Goal: Task Accomplishment & Management: Use online tool/utility

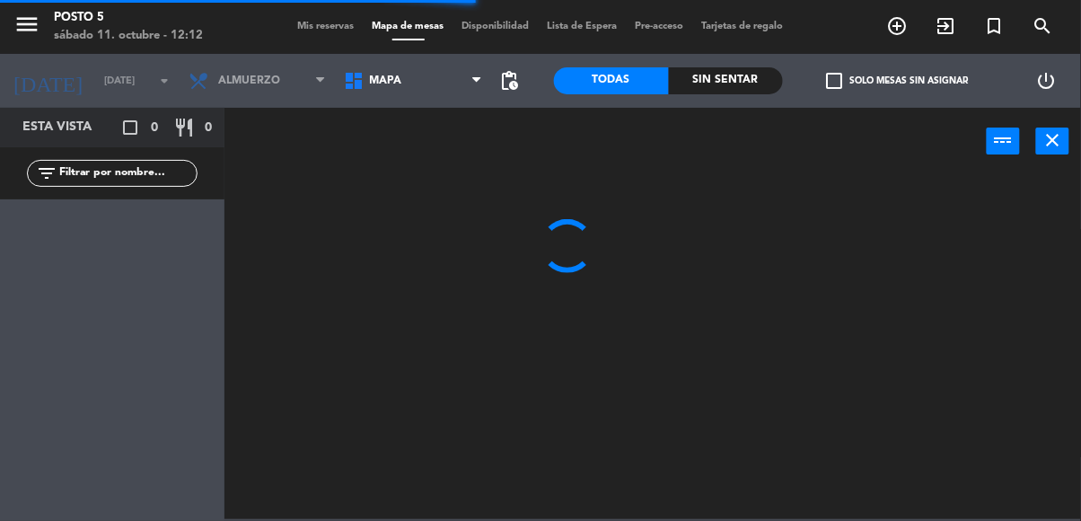
click at [330, 22] on span "Mis reservas" at bounding box center [326, 27] width 75 height 10
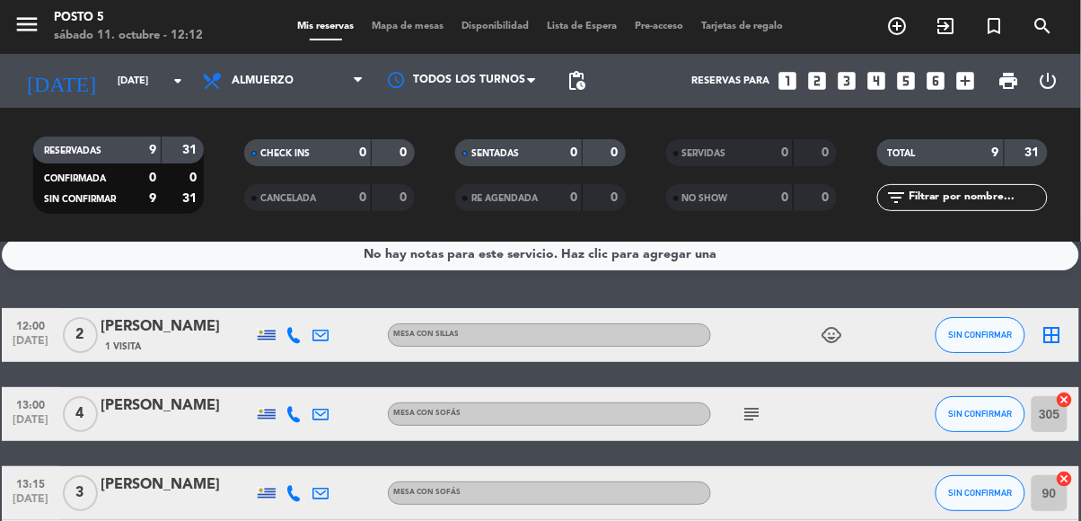
scroll to position [39, 0]
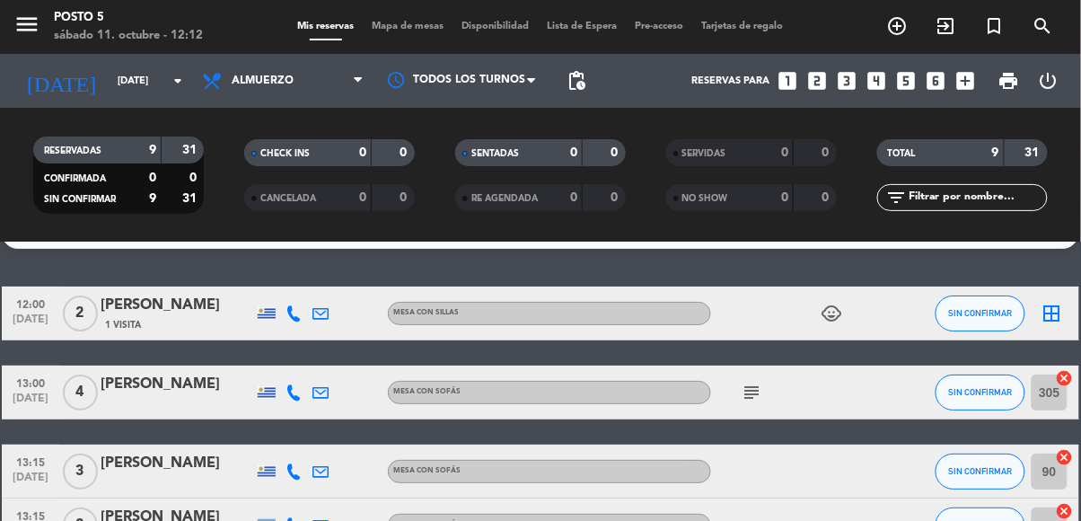
click at [1059, 317] on icon "border_all" at bounding box center [1053, 314] width 22 height 22
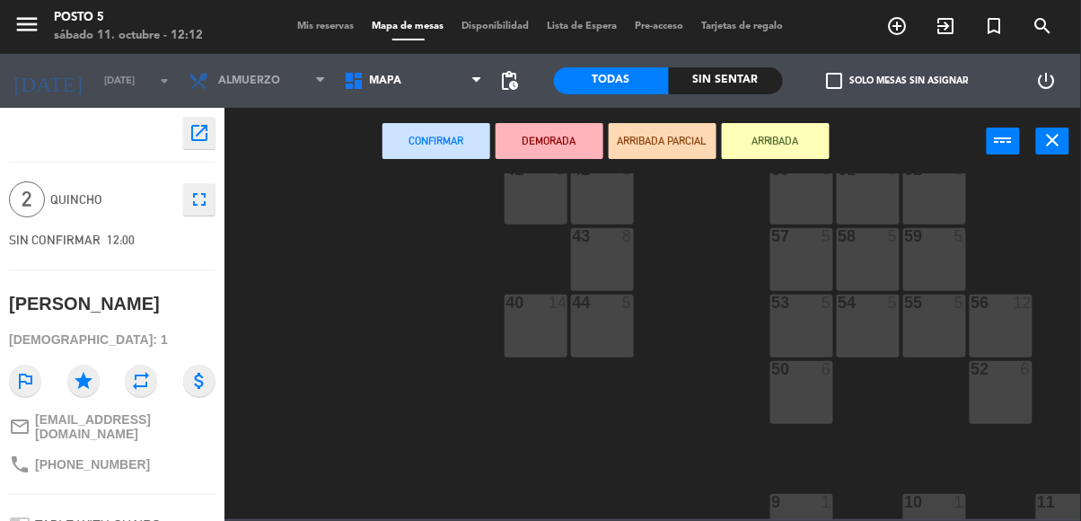
scroll to position [444, 0]
click at [872, 245] on div "58 5" at bounding box center [868, 258] width 63 height 63
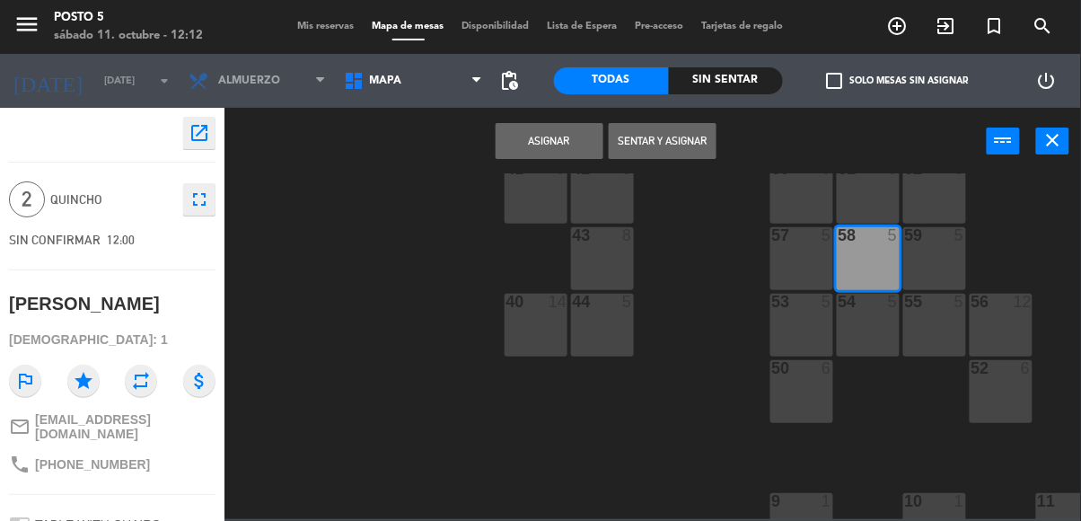
click at [857, 269] on div "58 5" at bounding box center [868, 258] width 63 height 63
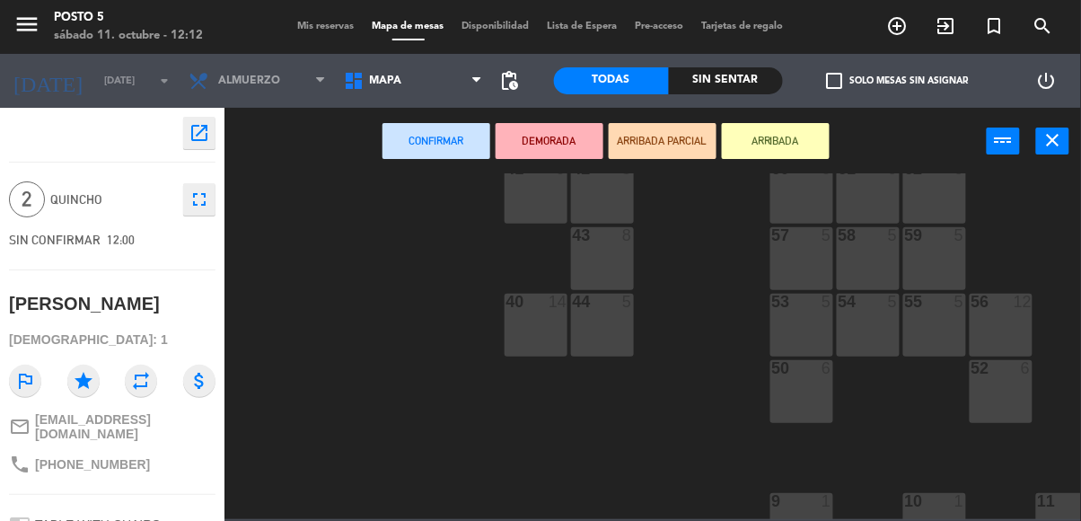
click at [874, 251] on div "58 5" at bounding box center [868, 258] width 63 height 63
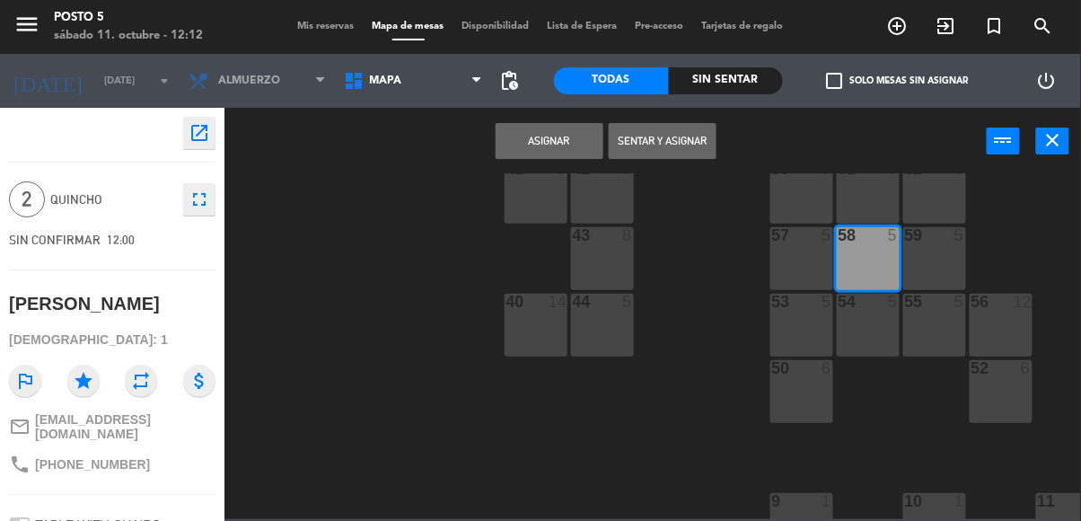
click at [876, 265] on div "58 5" at bounding box center [868, 258] width 63 height 63
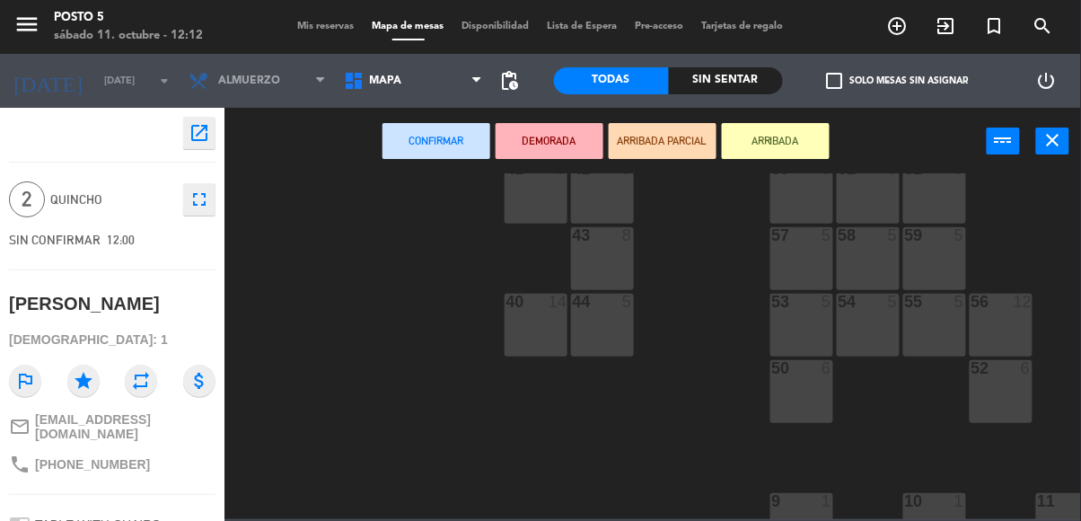
click at [868, 274] on div "58 5" at bounding box center [868, 258] width 63 height 63
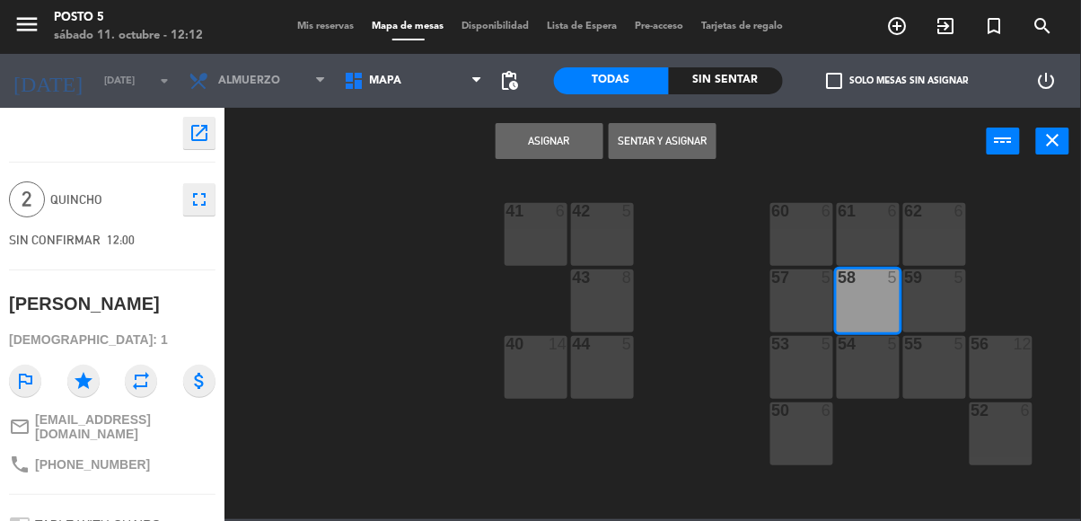
scroll to position [404, 0]
click at [520, 129] on button "Asignar" at bounding box center [550, 141] width 108 height 36
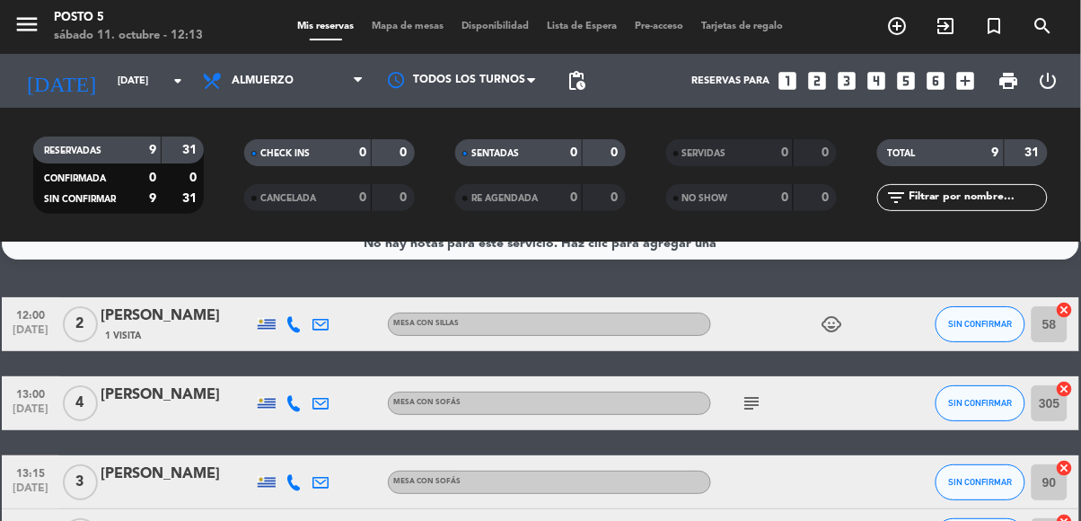
scroll to position [42, 0]
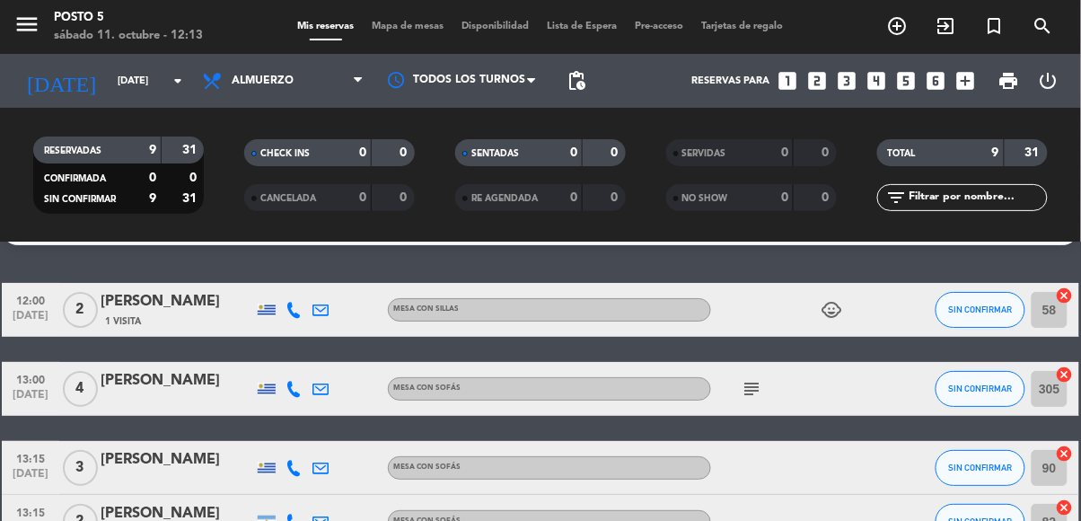
click at [1063, 321] on input "58" at bounding box center [1050, 310] width 36 height 36
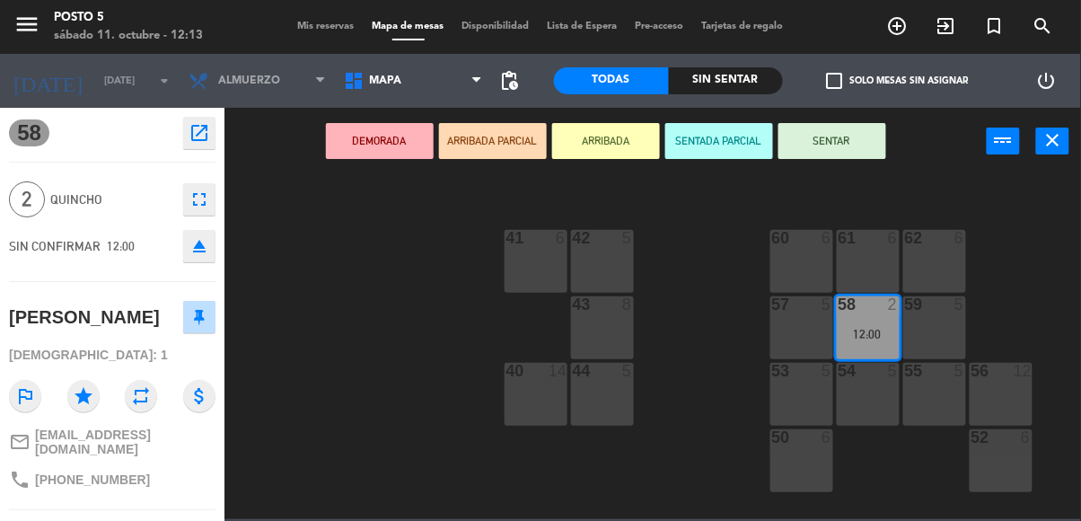
scroll to position [378, 0]
click at [921, 390] on div "55 5" at bounding box center [934, 390] width 63 height 63
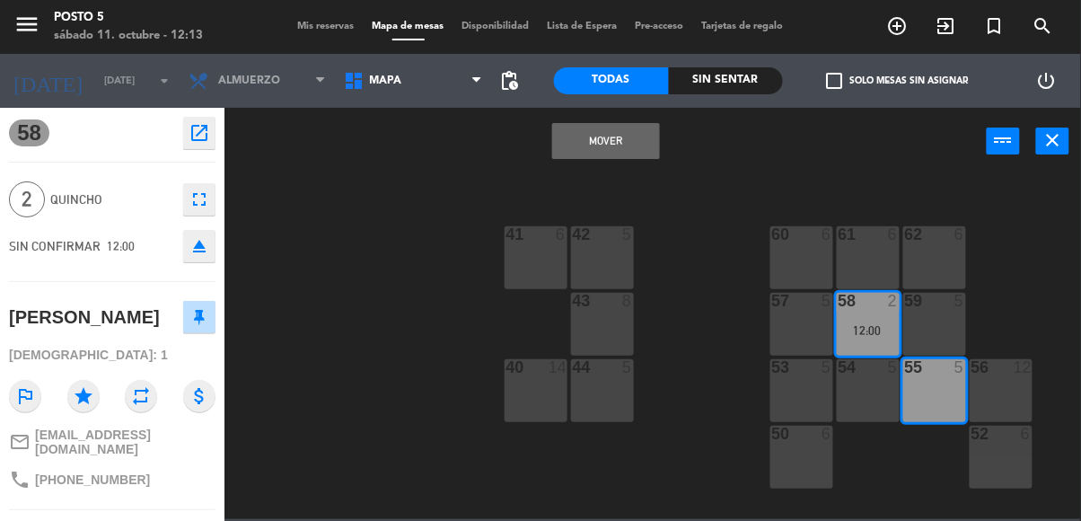
click at [603, 137] on button "Mover" at bounding box center [606, 141] width 108 height 36
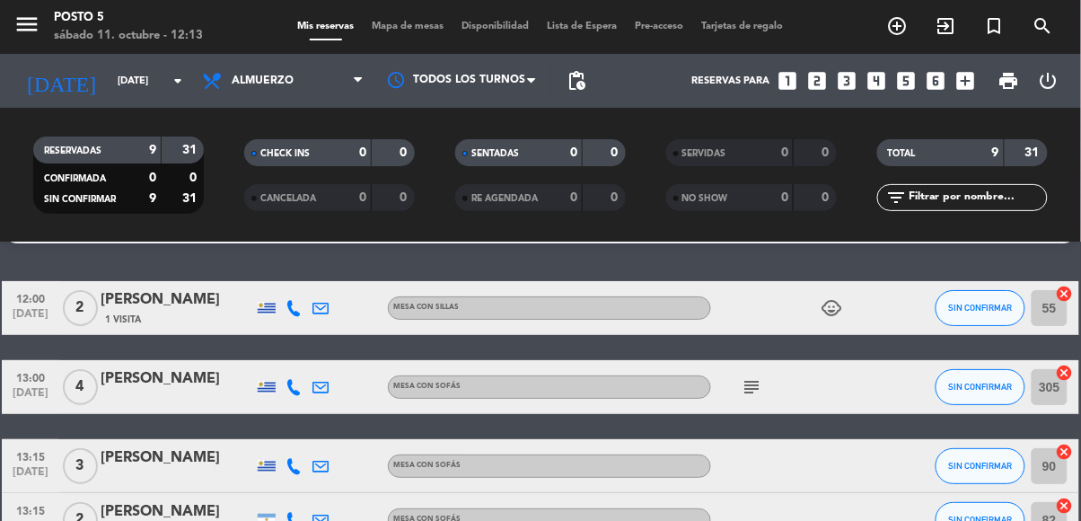
scroll to position [54, 0]
